Goal: Task Accomplishment & Management: Manage account settings

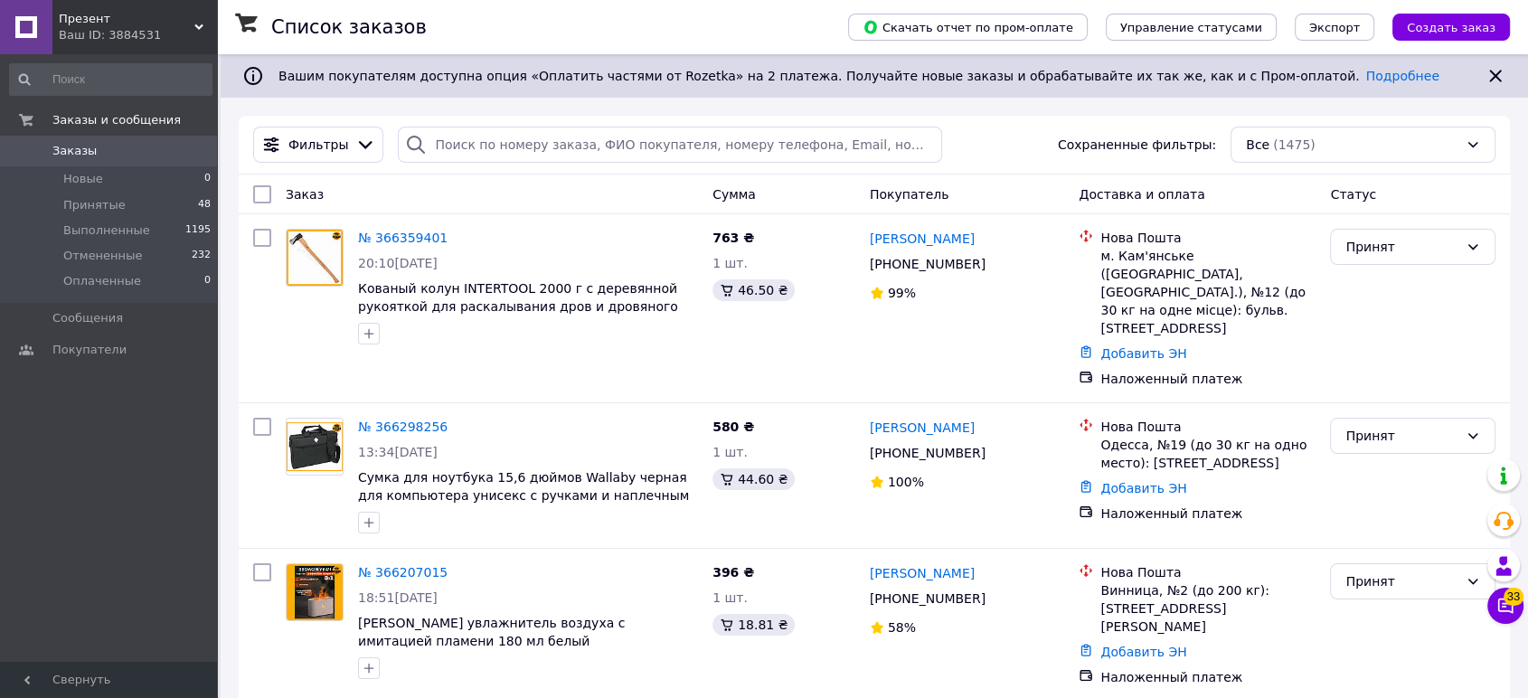
click at [104, 21] on span "Презент" at bounding box center [127, 19] width 136 height 16
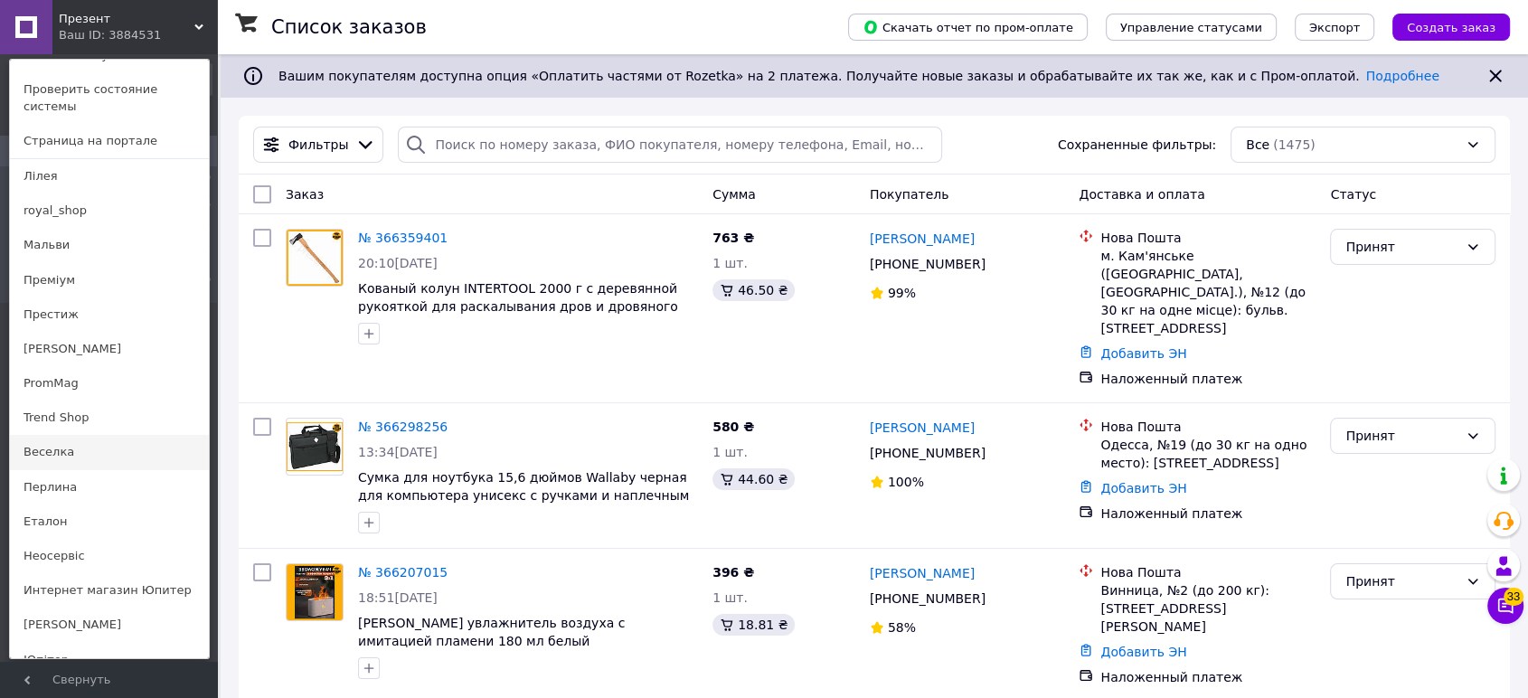
scroll to position [100, 0]
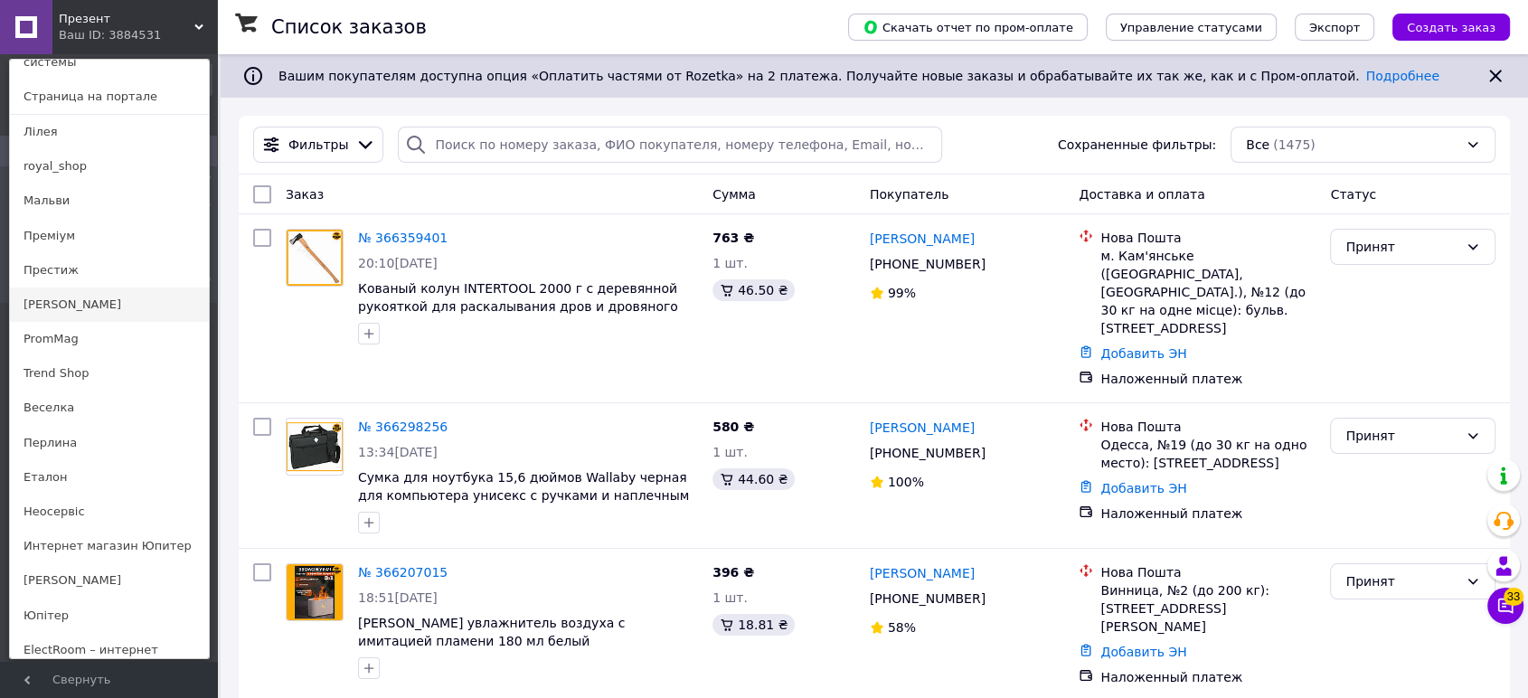
click at [80, 292] on link "[PERSON_NAME]" at bounding box center [109, 305] width 199 height 34
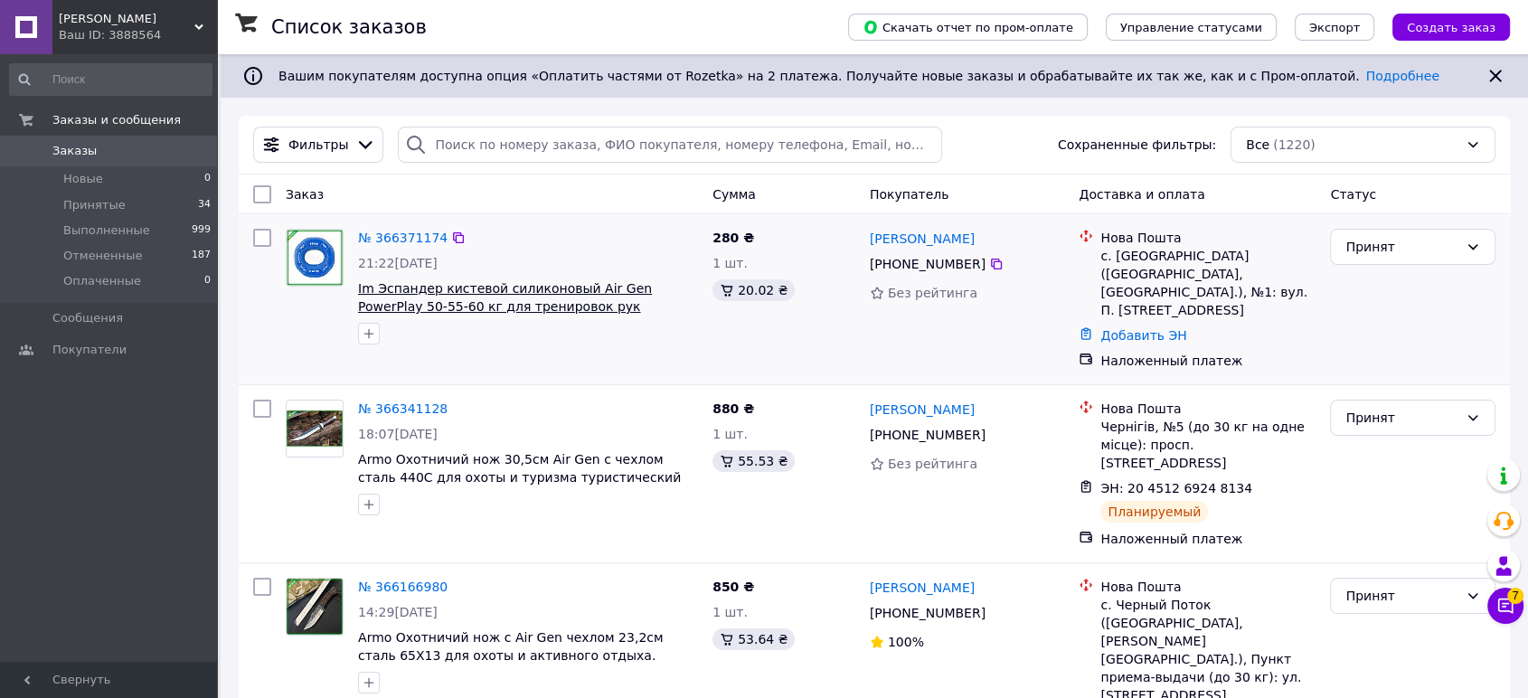
click at [471, 288] on span "Im Эспандер кистевой силиконовый Air Gen PowerPlay 50-55-60 кг для тренировок р…" at bounding box center [505, 306] width 294 height 51
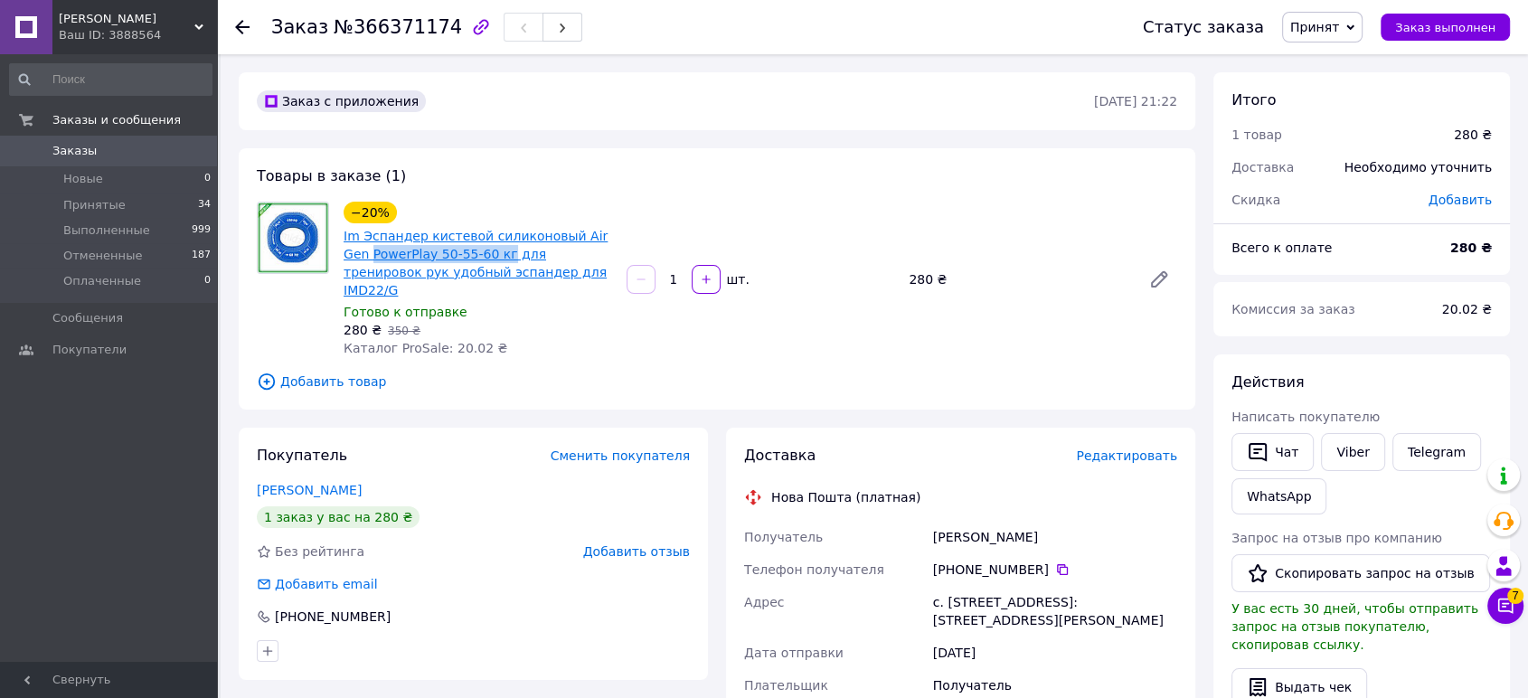
drag, startPoint x: 336, startPoint y: 255, endPoint x: 470, endPoint y: 256, distance: 134.7
click at [470, 256] on div "−20% Im Эспандер кистевой силиконовый Air Gen PowerPlay 50-55-60 кг для трениро…" at bounding box center [477, 279] width 283 height 163
copy link "PowerPlay 50-55-60 кг"
drag, startPoint x: 929, startPoint y: 521, endPoint x: 1054, endPoint y: 505, distance: 125.9
click at [1054, 521] on div "Грицай Віталій" at bounding box center [1055, 537] width 251 height 33
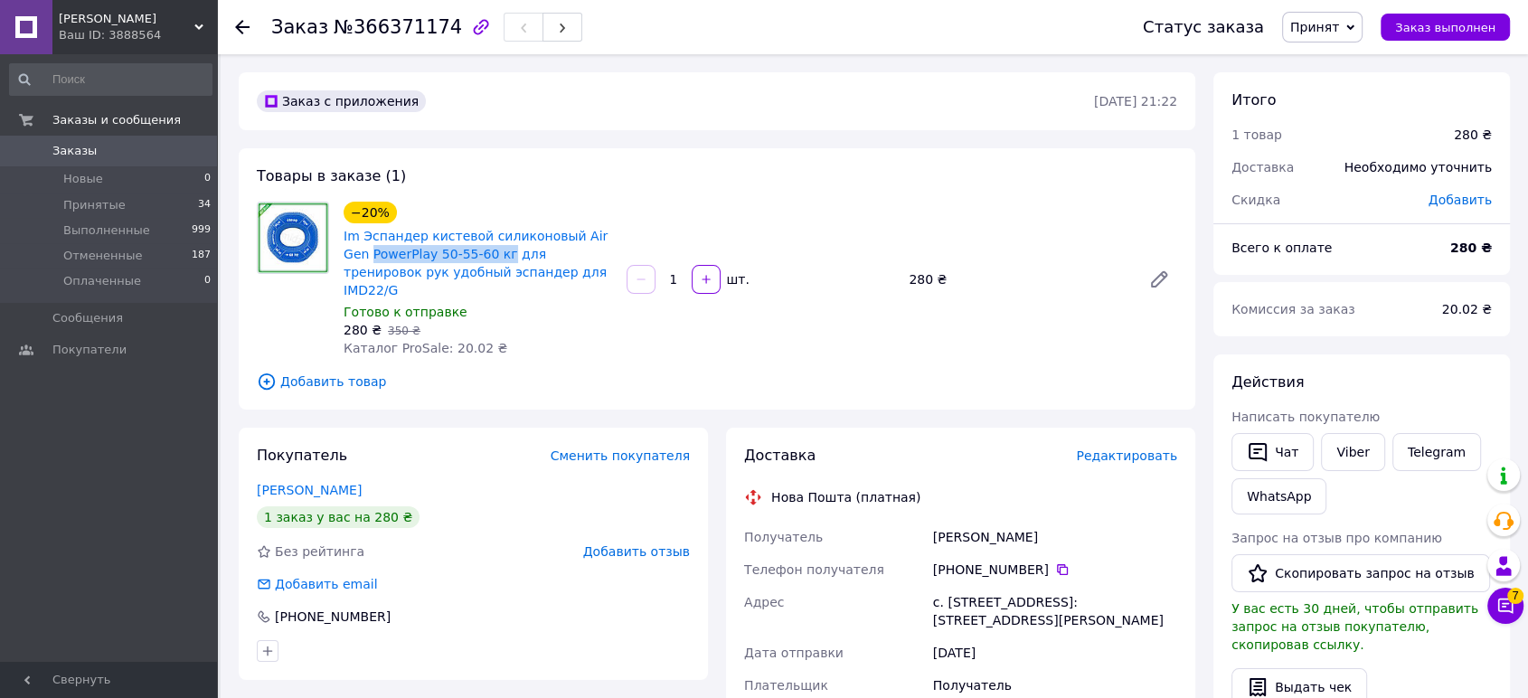
copy div "Грицай Віталій"
click at [1057, 564] on icon at bounding box center [1062, 569] width 11 height 11
drag, startPoint x: 929, startPoint y: 526, endPoint x: 1037, endPoint y: 526, distance: 108.5
click at [1037, 526] on div "Грицай Віталій" at bounding box center [1055, 537] width 251 height 33
copy div "Грицай Віталій"
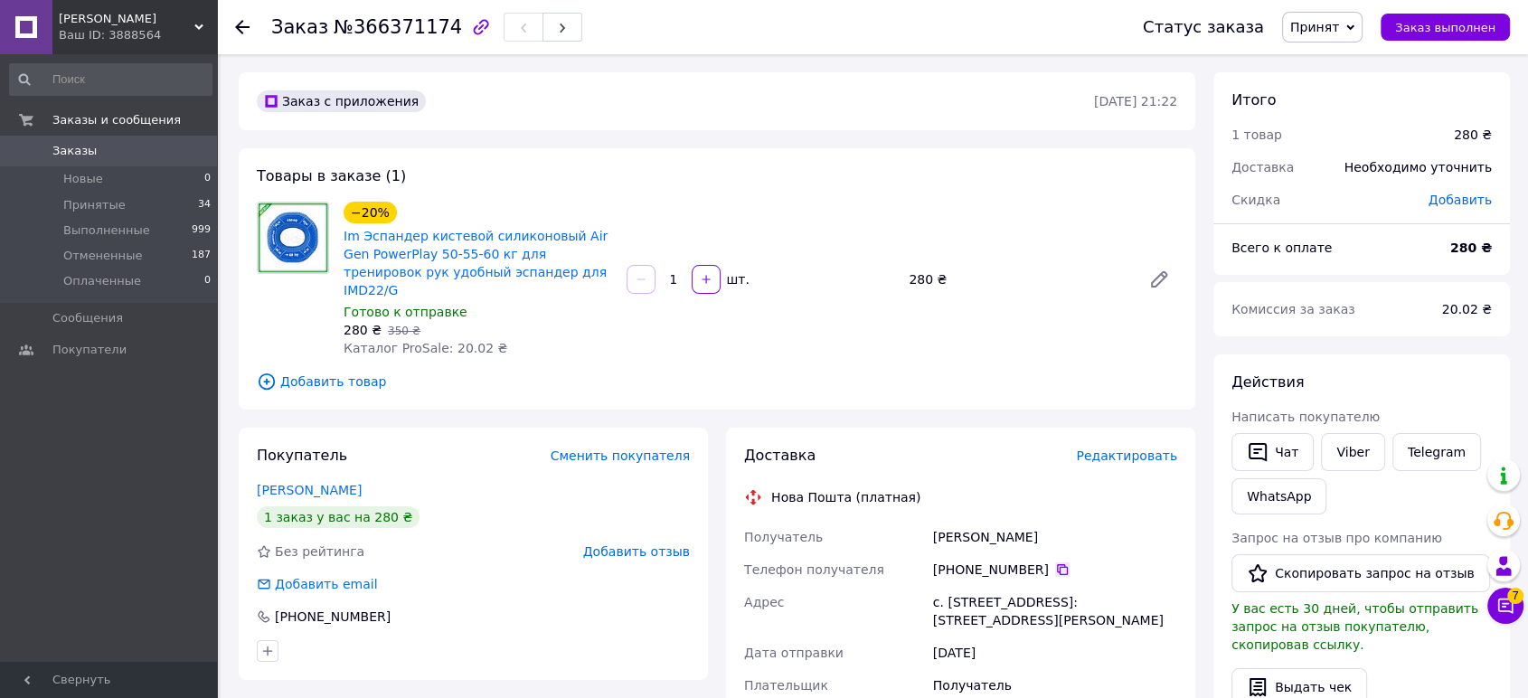
click at [1057, 564] on icon at bounding box center [1062, 569] width 11 height 11
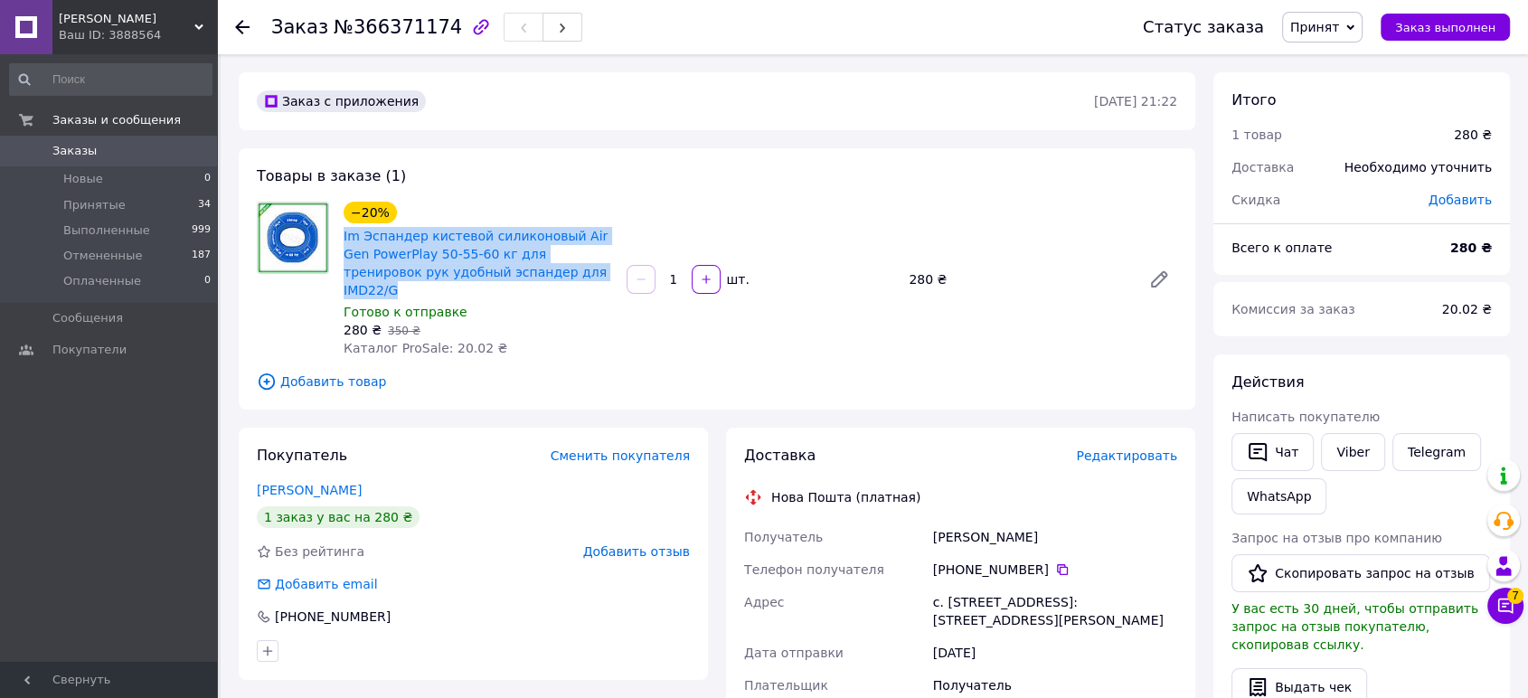
drag, startPoint x: 339, startPoint y: 232, endPoint x: 554, endPoint y: 278, distance: 220.1
click at [554, 278] on div "−20% Im Эспандер кистевой силиконовый Air Gen PowerPlay 50-55-60 кг для трениро…" at bounding box center [477, 279] width 283 height 163
copy link "Im Эспандер кистевой силиконовый Air Gen PowerPlay 50-55-60 кг для тренировок р…"
drag, startPoint x: 912, startPoint y: 522, endPoint x: 1042, endPoint y: 499, distance: 132.2
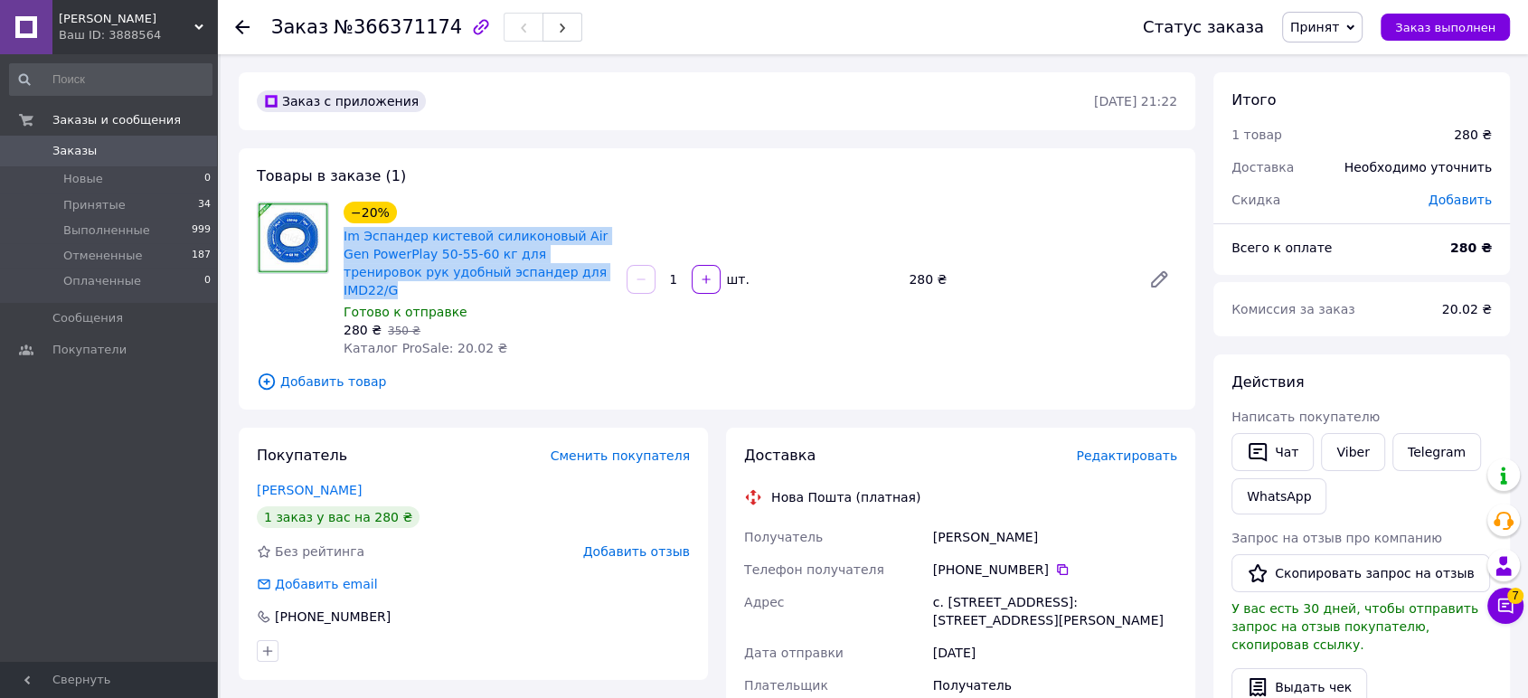
copy div "Получатель Грицай Віталій"
